Goal: Task Accomplishment & Management: Manage account settings

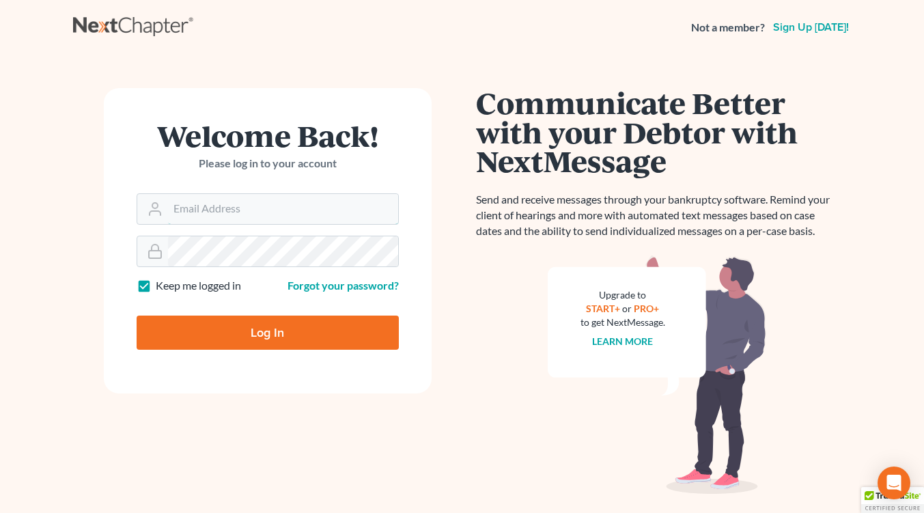
type input "[EMAIL_ADDRESS][DOMAIN_NAME]"
click at [299, 336] on input "Log In" at bounding box center [268, 333] width 262 height 34
type input "Thinking..."
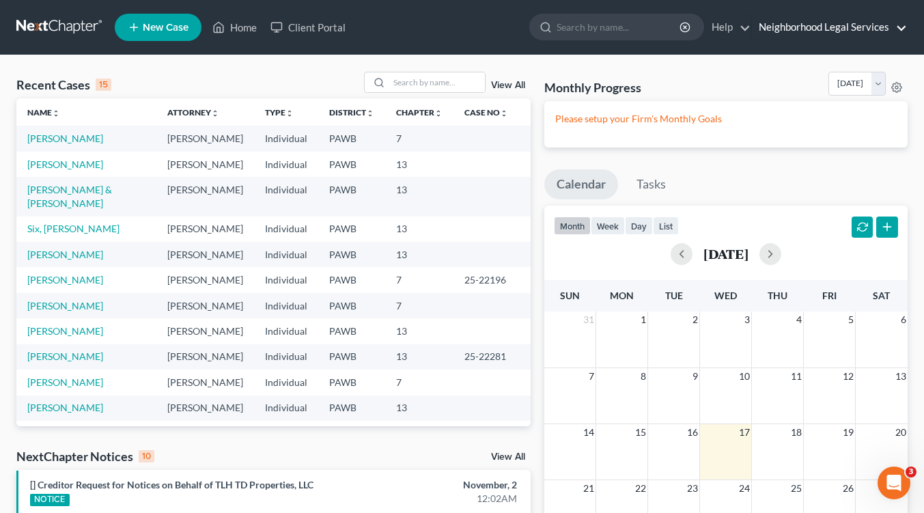
click at [824, 27] on link "Neighborhood Legal Services" at bounding box center [829, 27] width 155 height 25
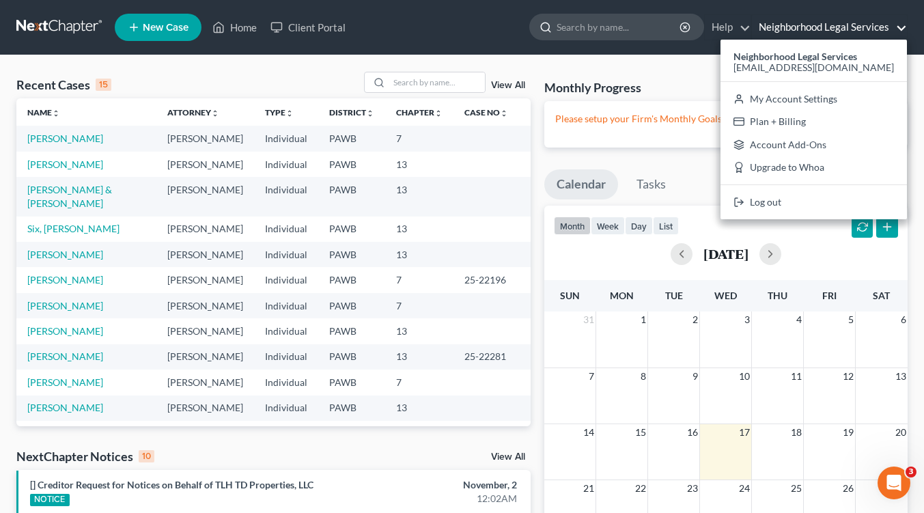
click at [572, 20] on input "search" at bounding box center [619, 26] width 125 height 25
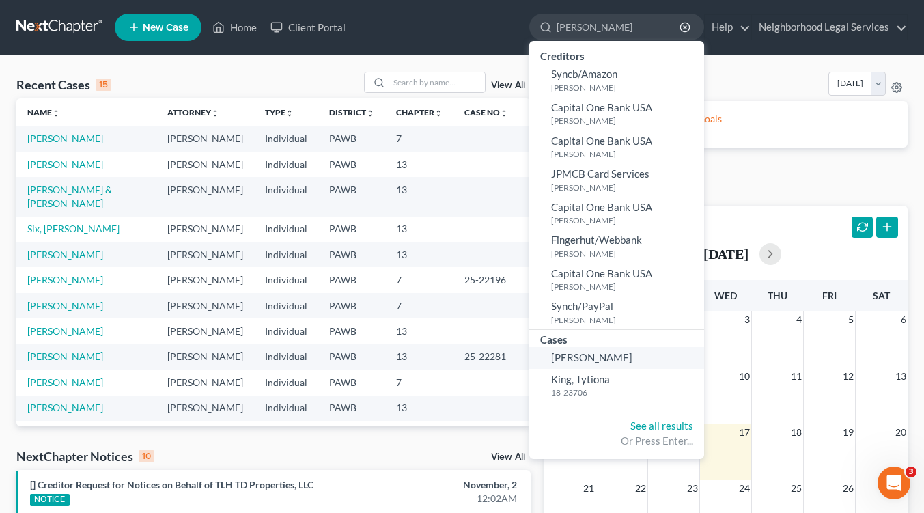
type input "kibler"
click at [598, 365] on link "Kibler, Teresa" at bounding box center [616, 357] width 175 height 21
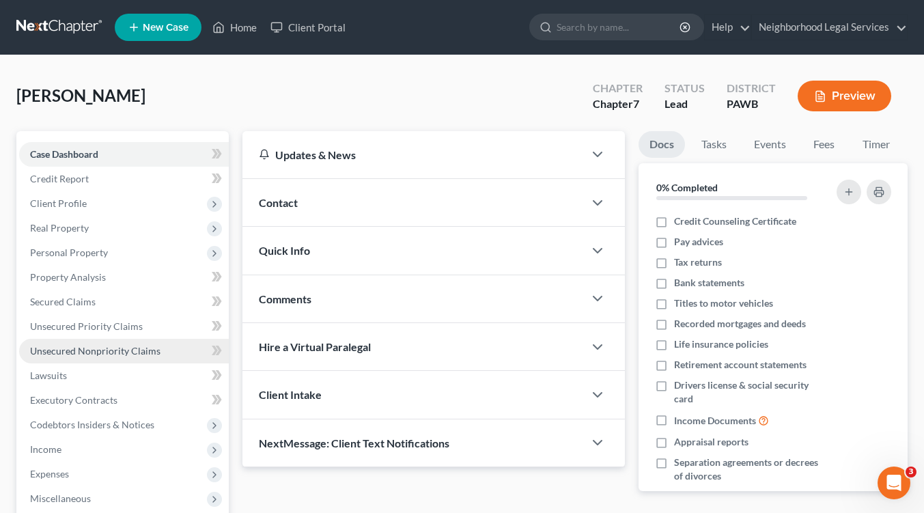
click at [124, 348] on span "Unsecured Nonpriority Claims" at bounding box center [95, 351] width 130 height 12
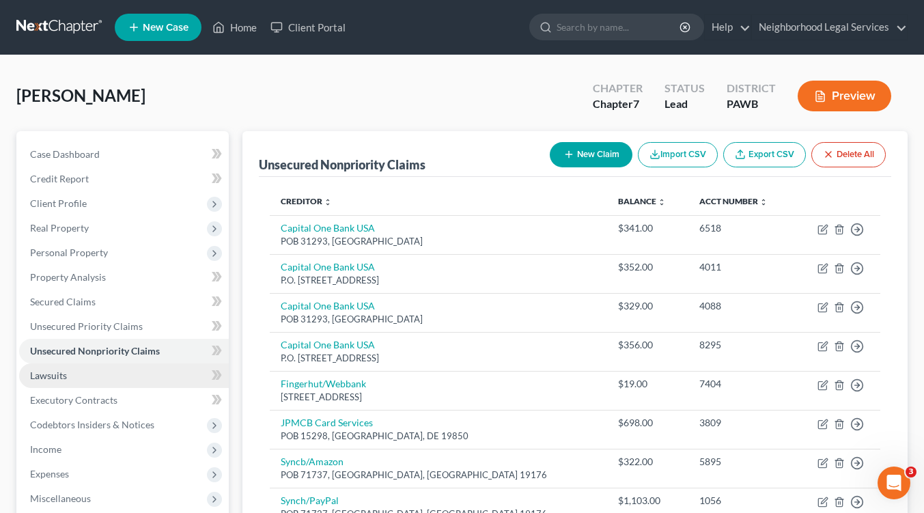
click at [44, 376] on span "Lawsuits" at bounding box center [48, 376] width 37 height 12
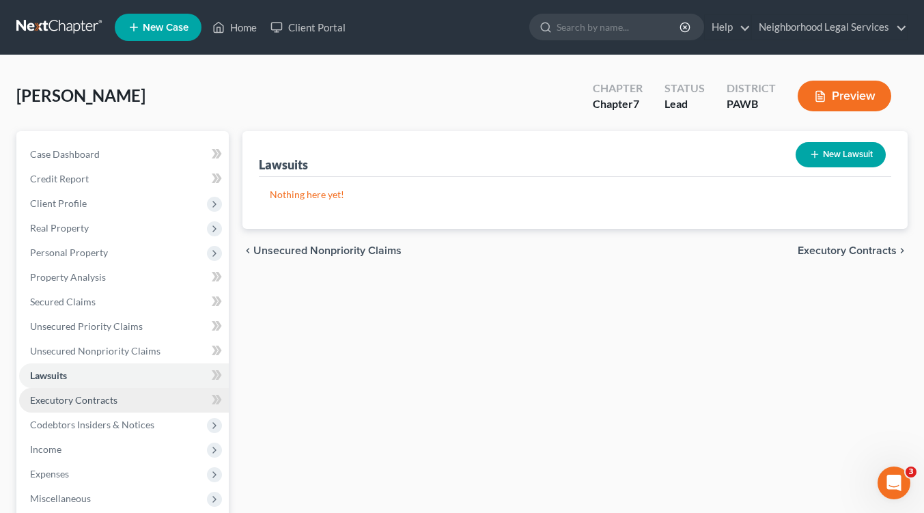
click at [72, 405] on span "Executory Contracts" at bounding box center [73, 400] width 87 height 12
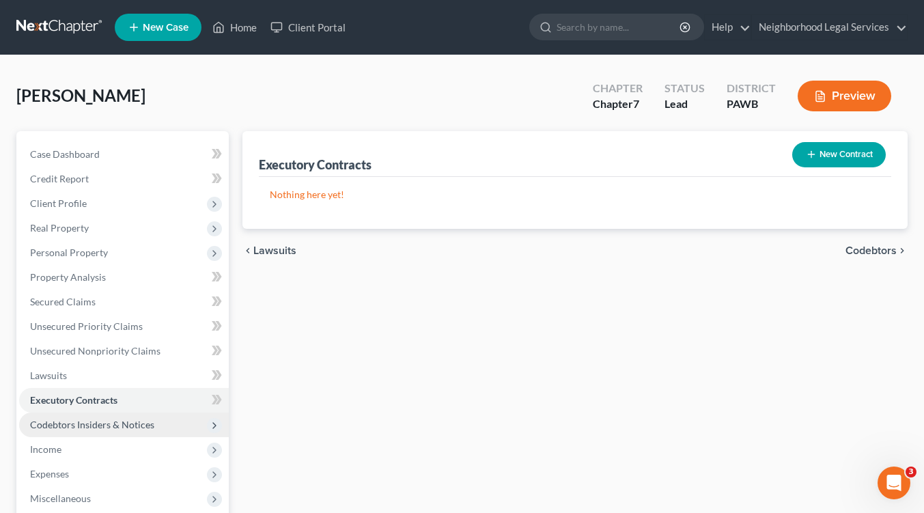
click at [88, 432] on span "Codebtors Insiders & Notices" at bounding box center [124, 425] width 210 height 25
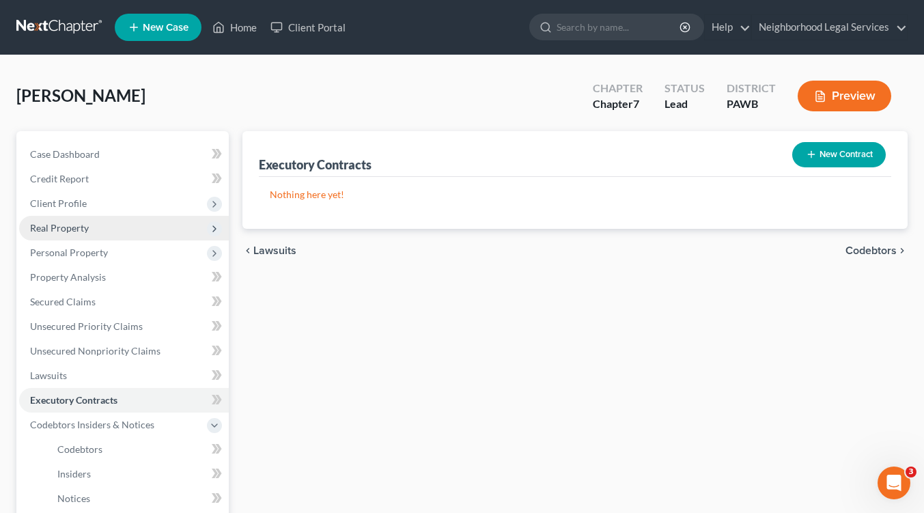
click at [81, 225] on span "Real Property" at bounding box center [59, 228] width 59 height 12
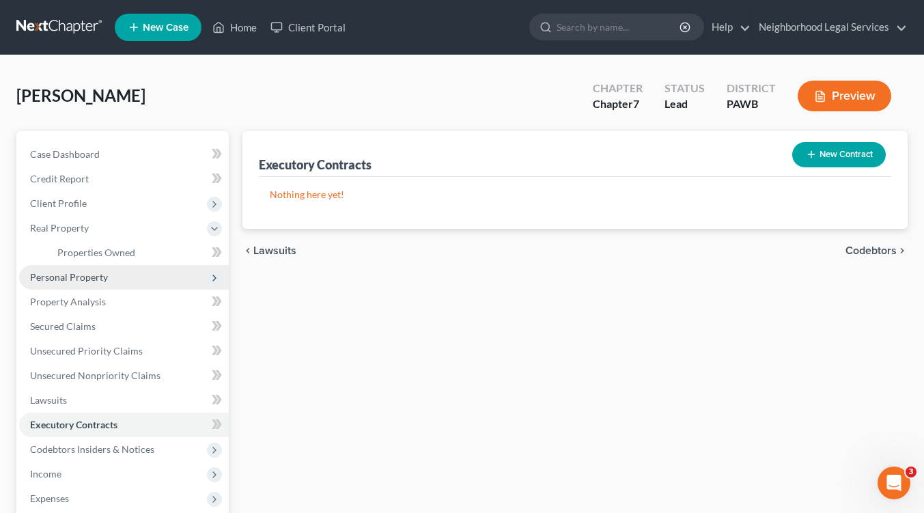
click at [91, 279] on span "Personal Property" at bounding box center [69, 277] width 78 height 12
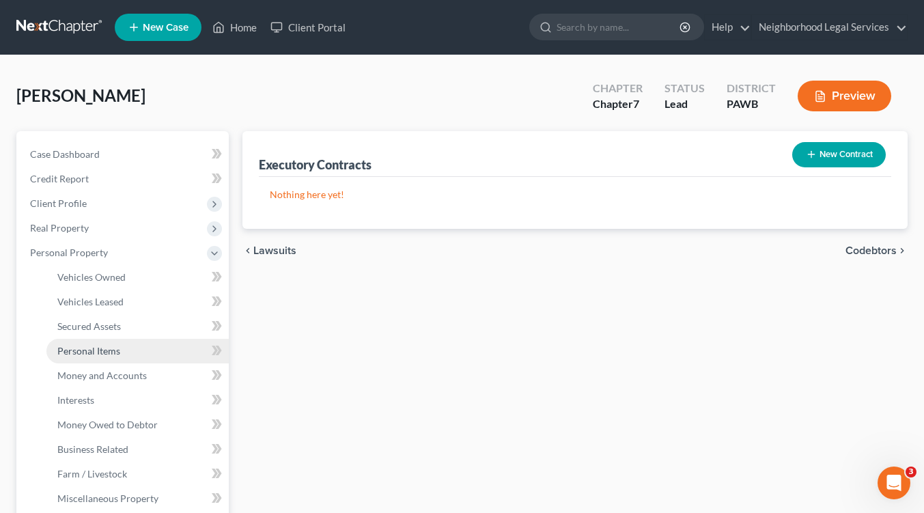
click at [107, 355] on span "Personal Items" at bounding box center [88, 351] width 63 height 12
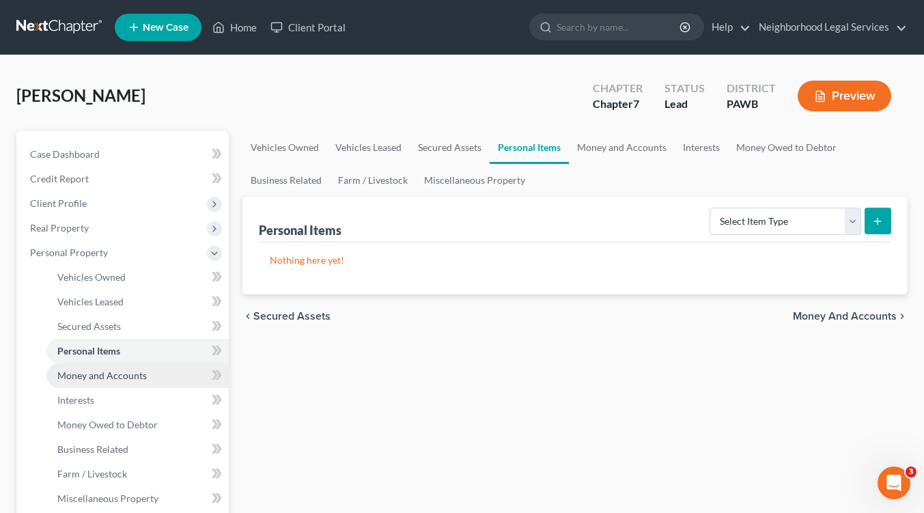
click at [127, 374] on span "Money and Accounts" at bounding box center [101, 376] width 89 height 12
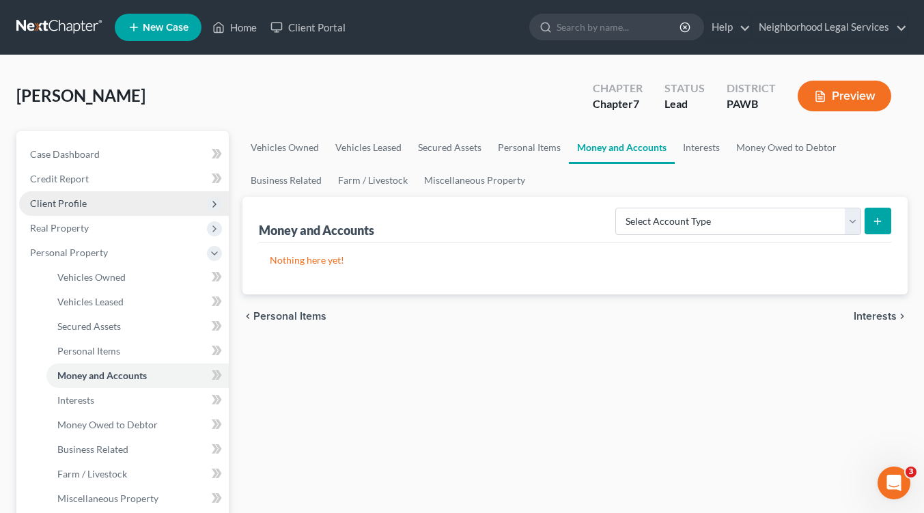
click at [89, 204] on span "Client Profile" at bounding box center [124, 203] width 210 height 25
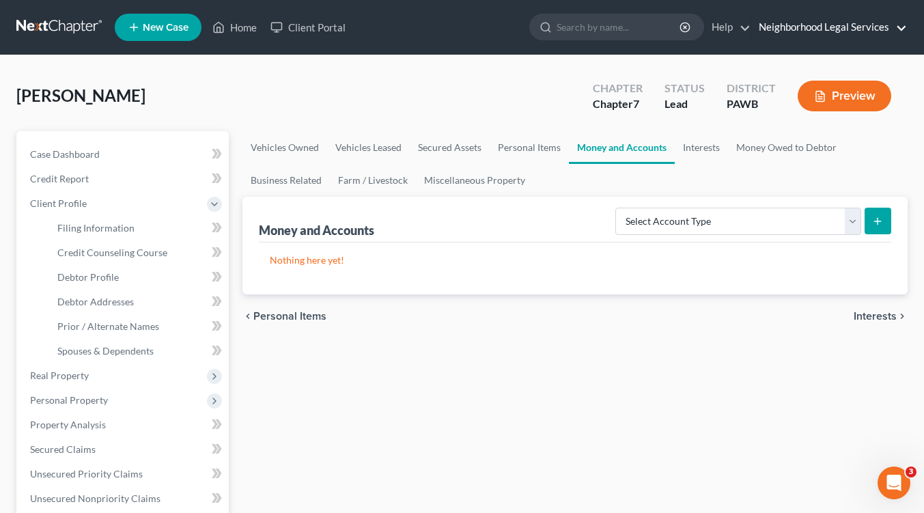
click at [775, 25] on link "Neighborhood Legal Services" at bounding box center [829, 27] width 155 height 25
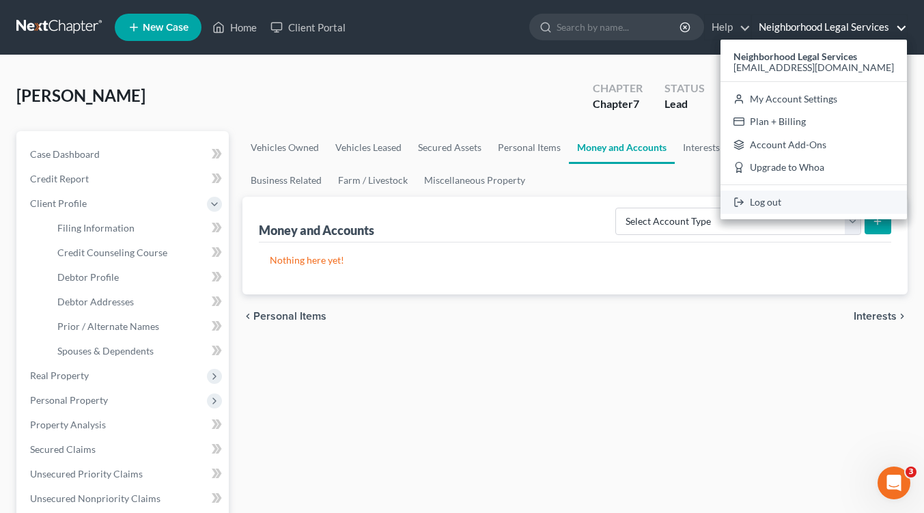
click at [809, 201] on link "Log out" at bounding box center [814, 202] width 186 height 23
